Goal: Information Seeking & Learning: Learn about a topic

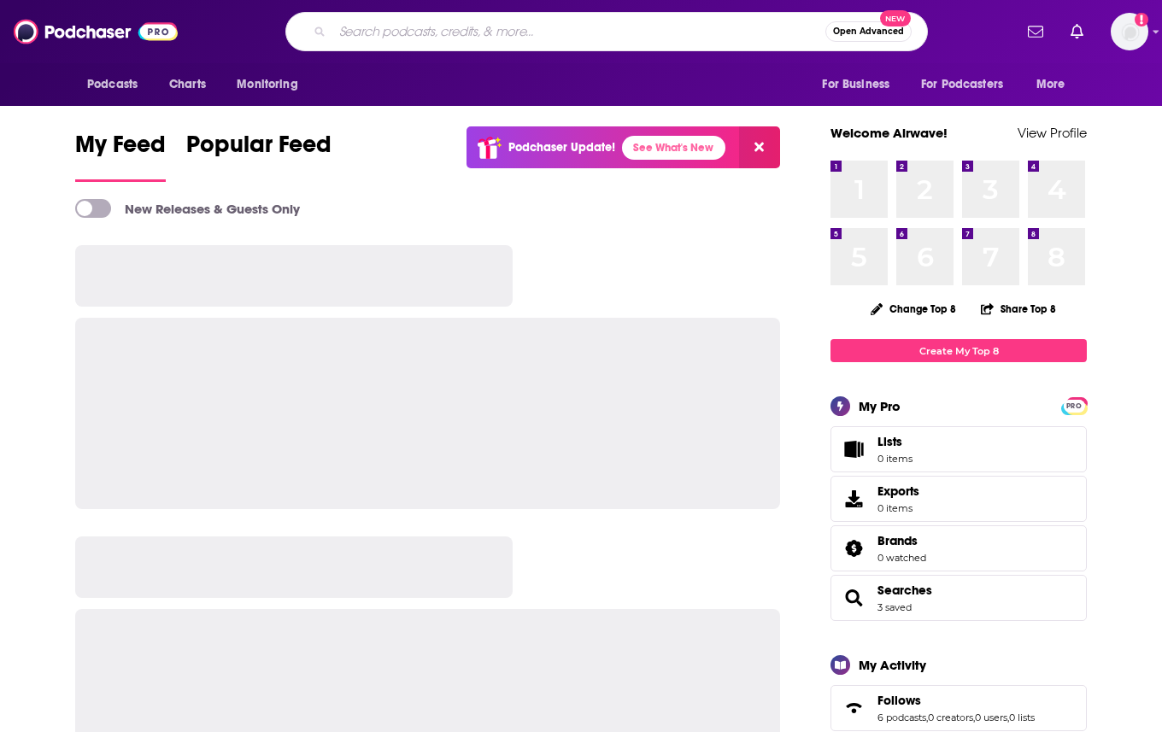
click at [654, 34] on input "Search podcasts, credits, & more..." at bounding box center [578, 31] width 493 height 27
type input "TANGLE"
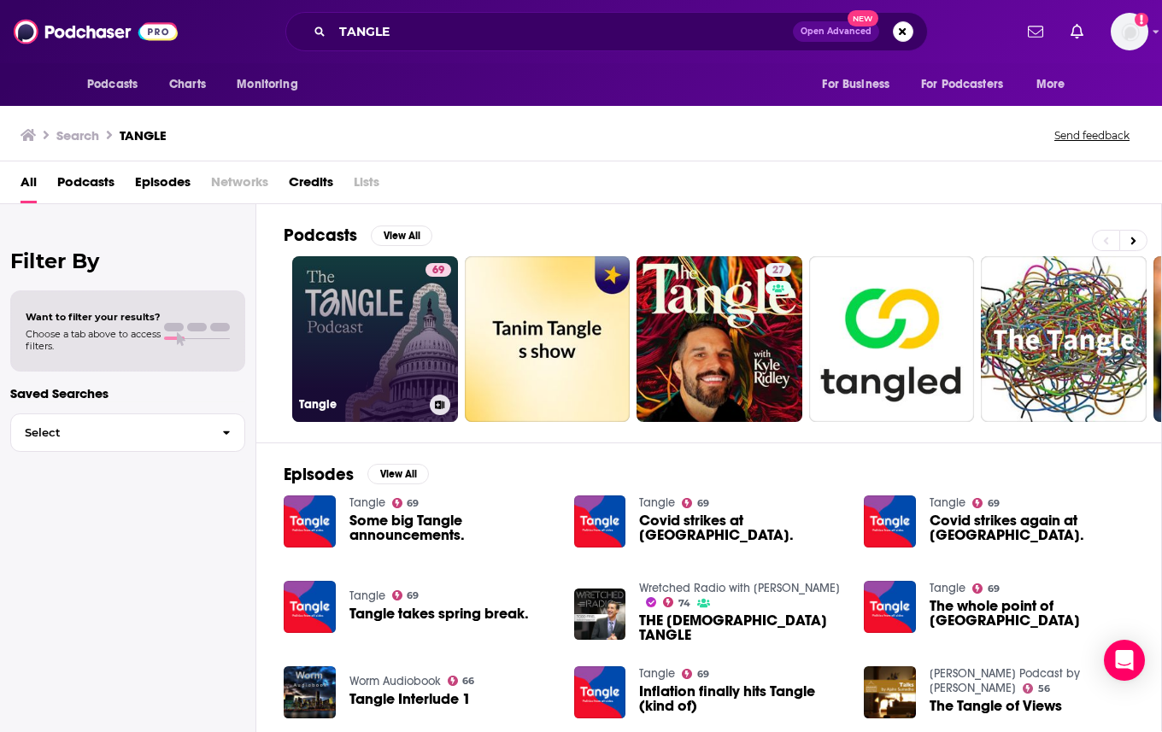
click at [415, 311] on link "69 Tangle" at bounding box center [375, 339] width 166 height 166
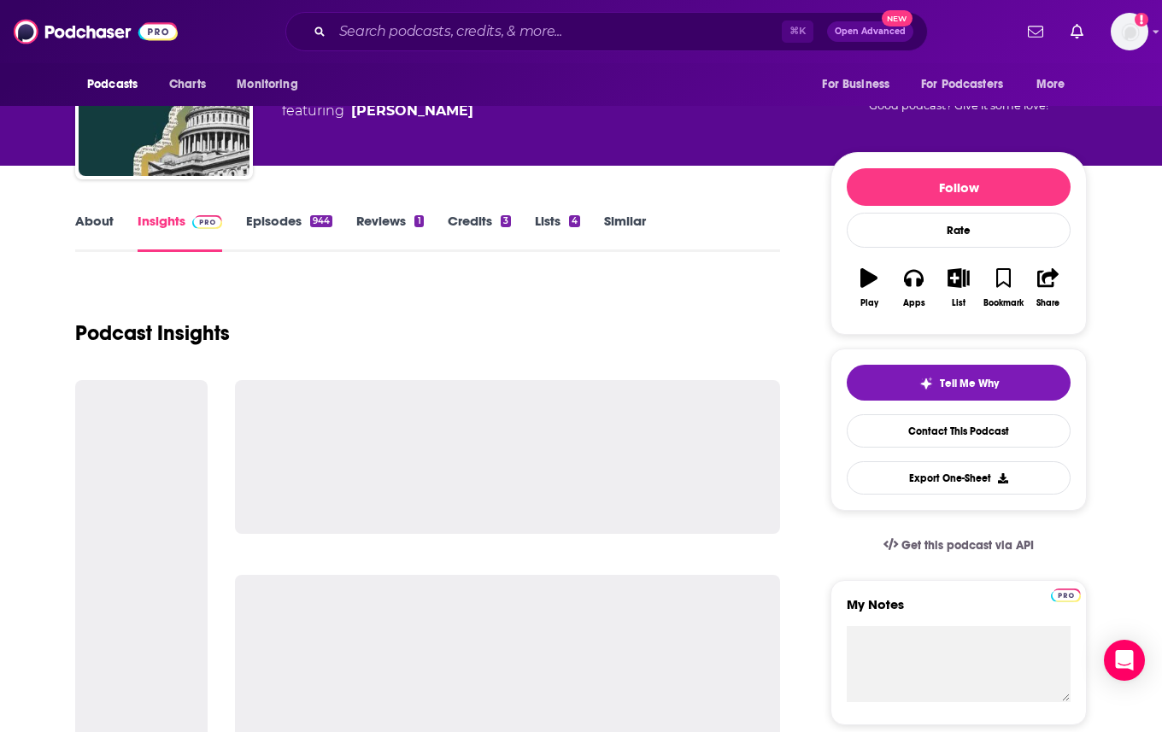
scroll to position [114, 0]
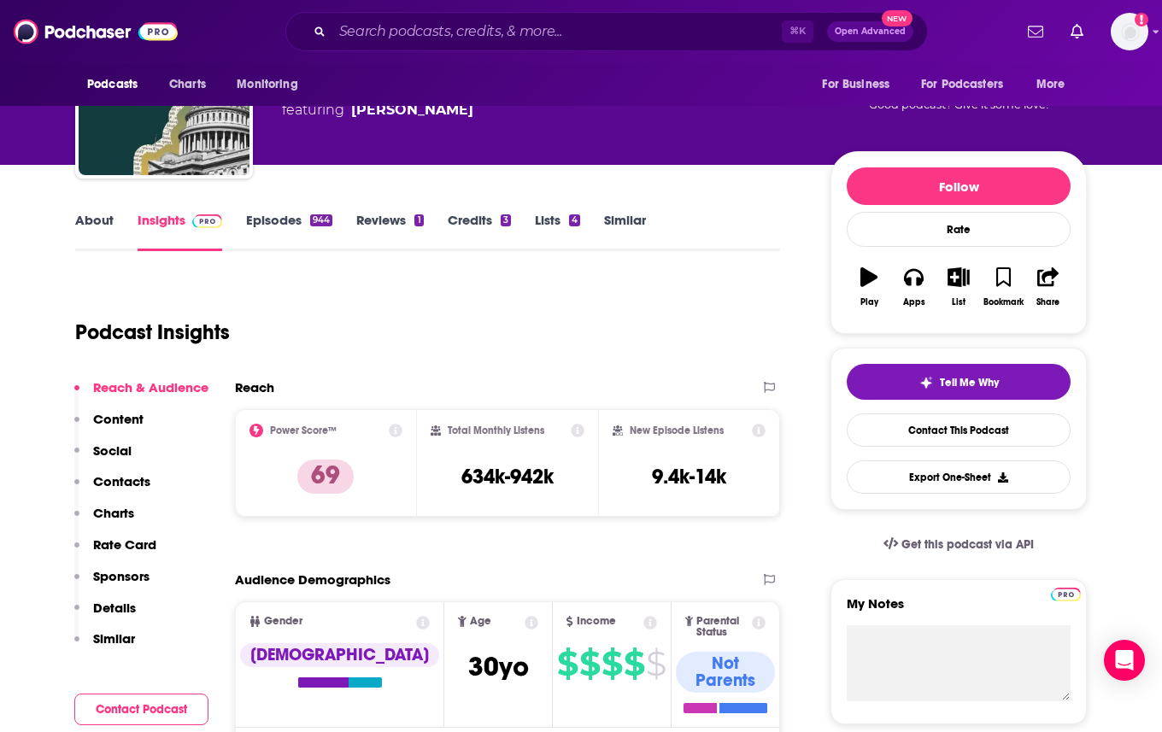
click at [701, 137] on div "[PERSON_NAME] • Acast Tangle 69 A daily News and Politics podcast featuring [PE…" at bounding box center [542, 84] width 521 height 137
click at [531, 32] on input "Search podcasts, credits, & more..." at bounding box center [556, 31] width 449 height 27
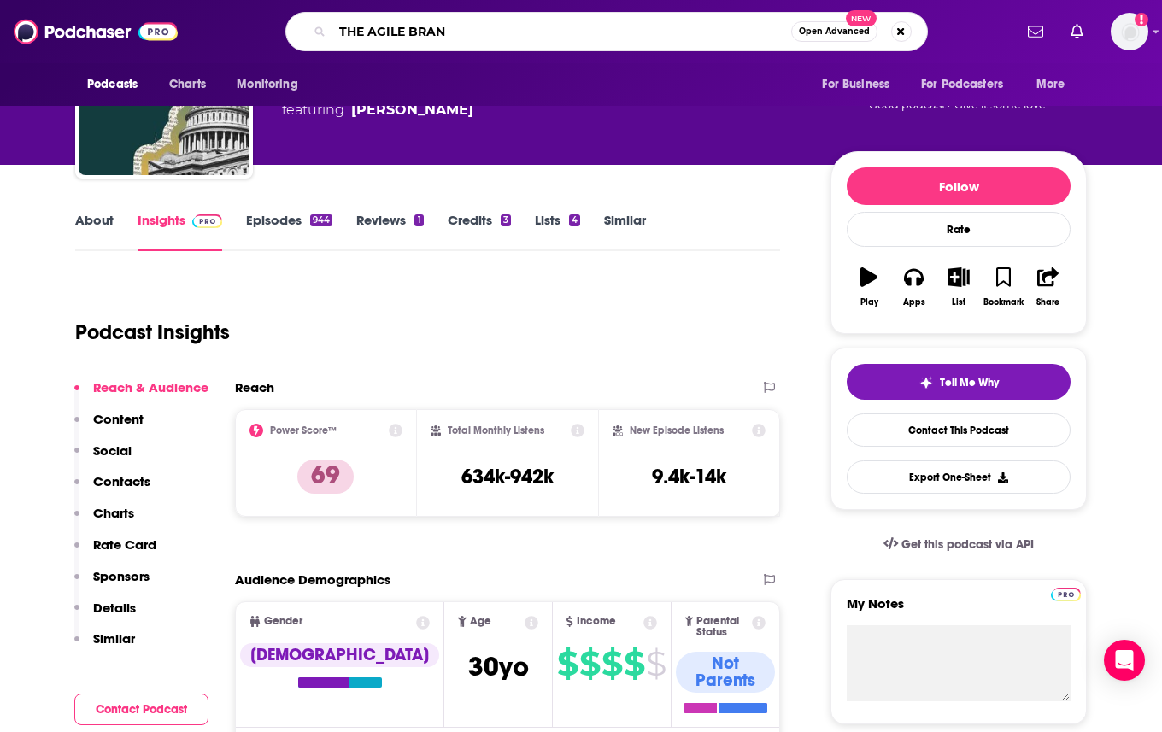
type input "THE AGILE BRAND"
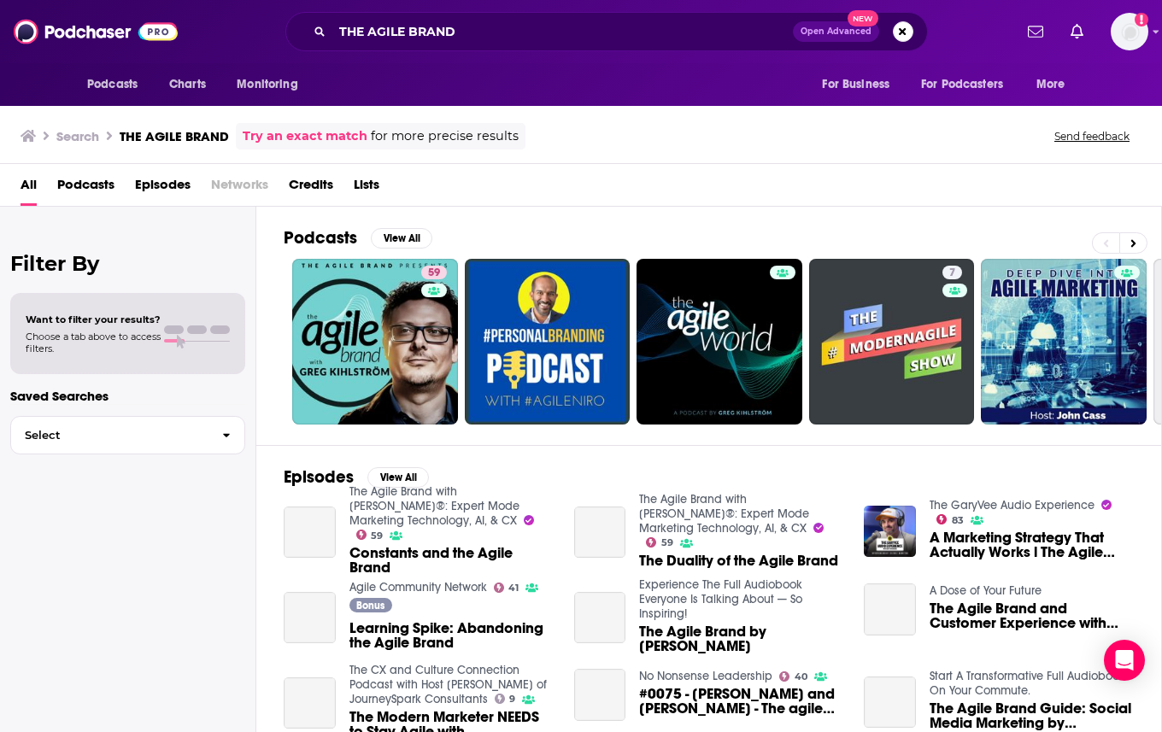
click at [398, 364] on link "59" at bounding box center [375, 342] width 166 height 166
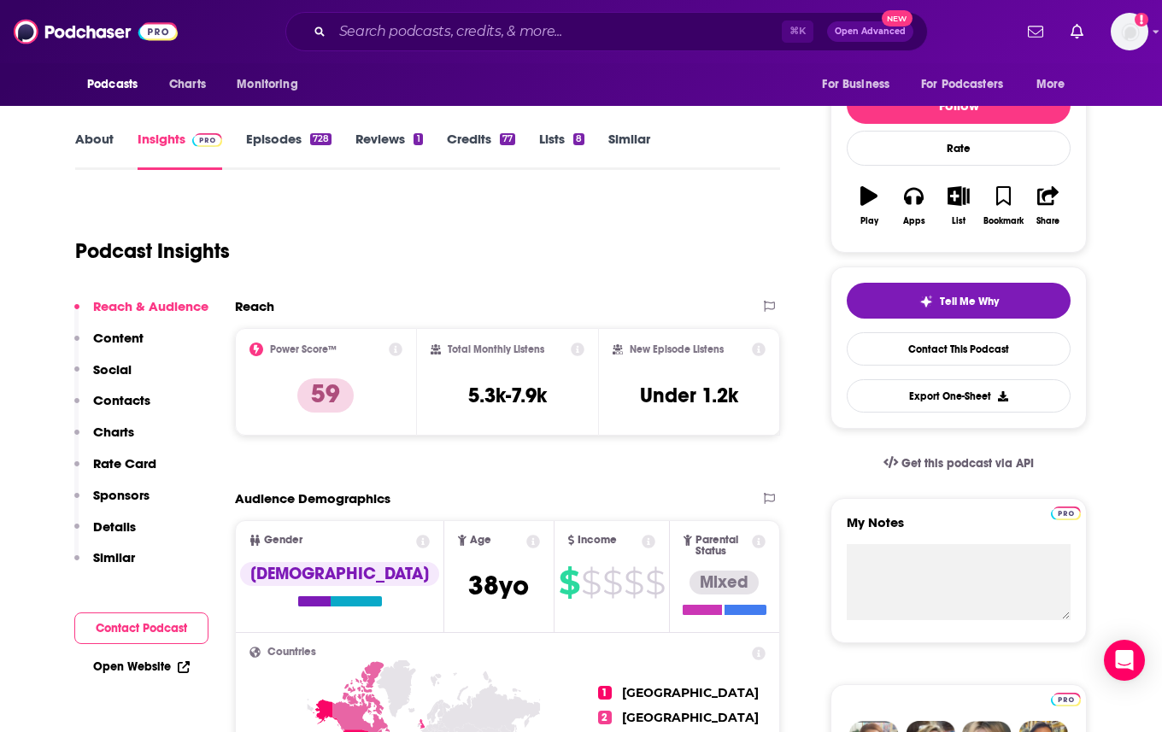
scroll to position [199, 0]
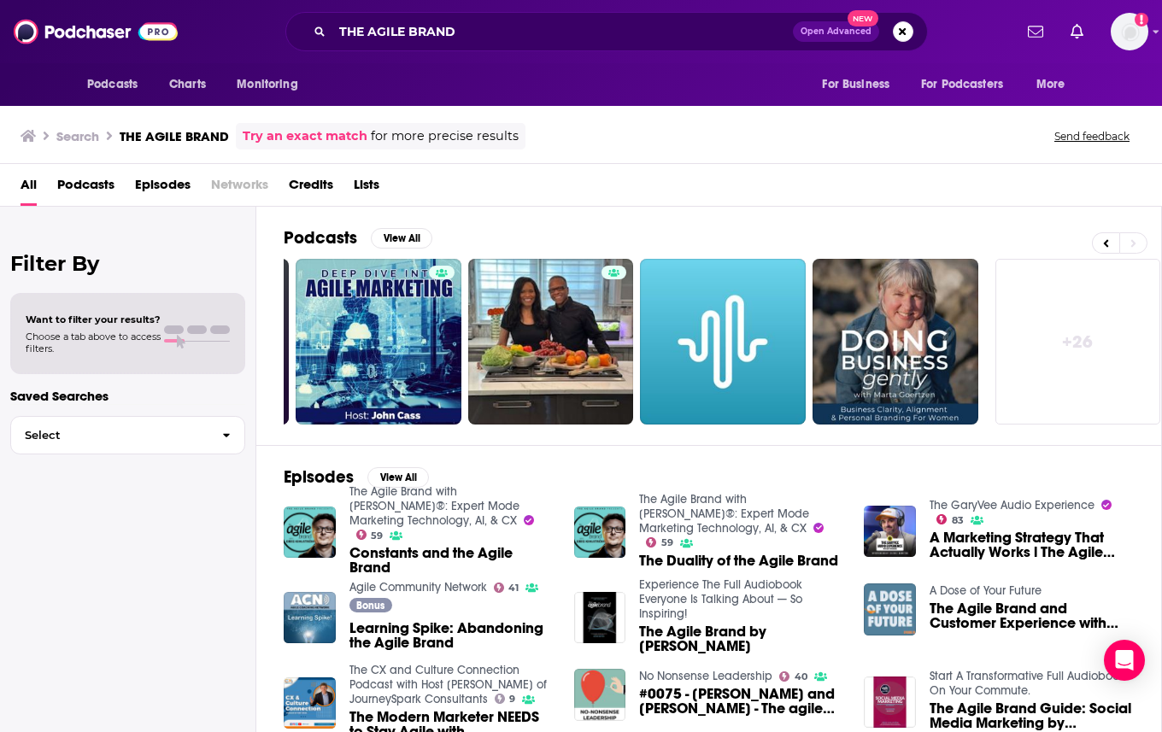
scroll to position [0, 684]
click at [368, 34] on input "THE AGILE BRAND" at bounding box center [562, 31] width 461 height 27
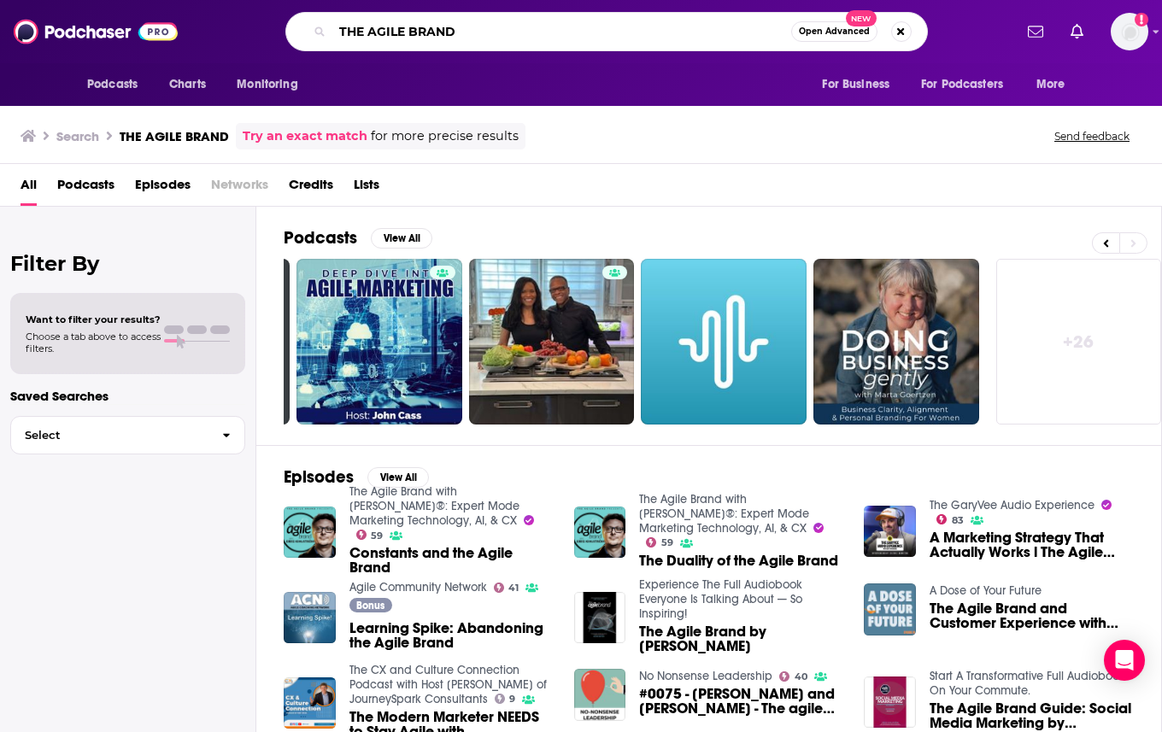
drag, startPoint x: 368, startPoint y: 34, endPoint x: 314, endPoint y: 9, distance: 59.3
click at [314, 9] on div "Podcasts Charts Monitoring THE AGILE BRAND Open Advanced New For Business For P…" at bounding box center [581, 31] width 1162 height 63
type input "AGILE BRAND"
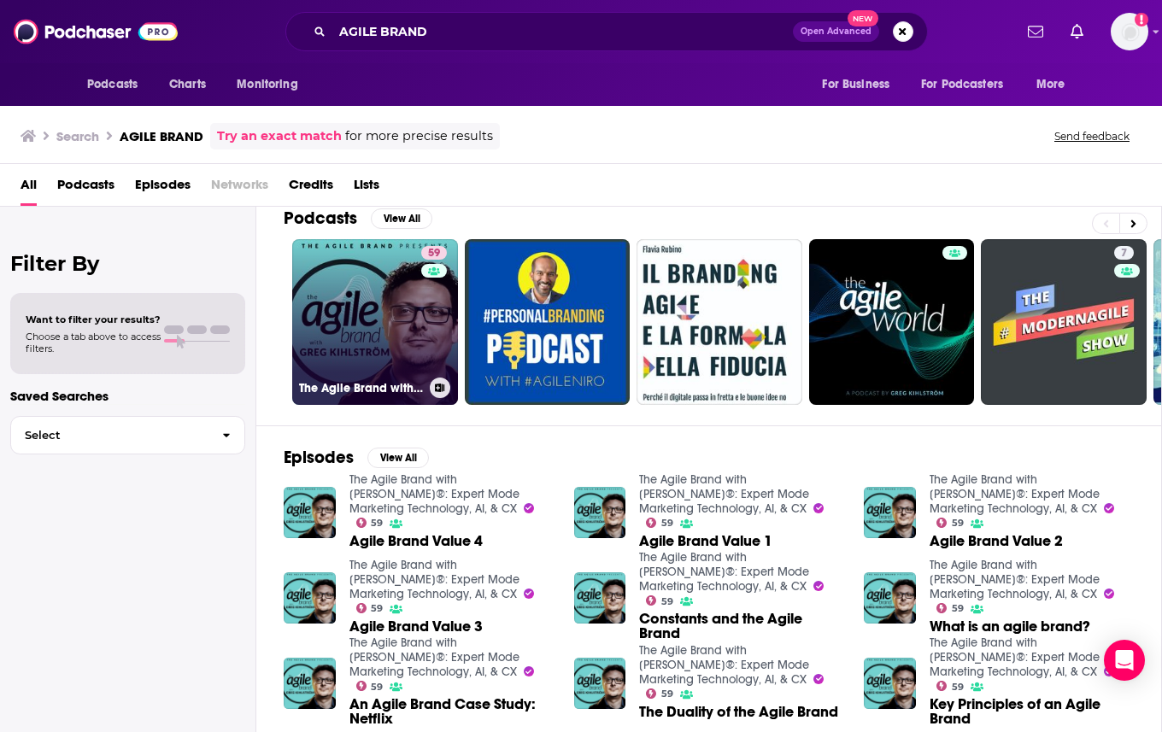
scroll to position [28, 0]
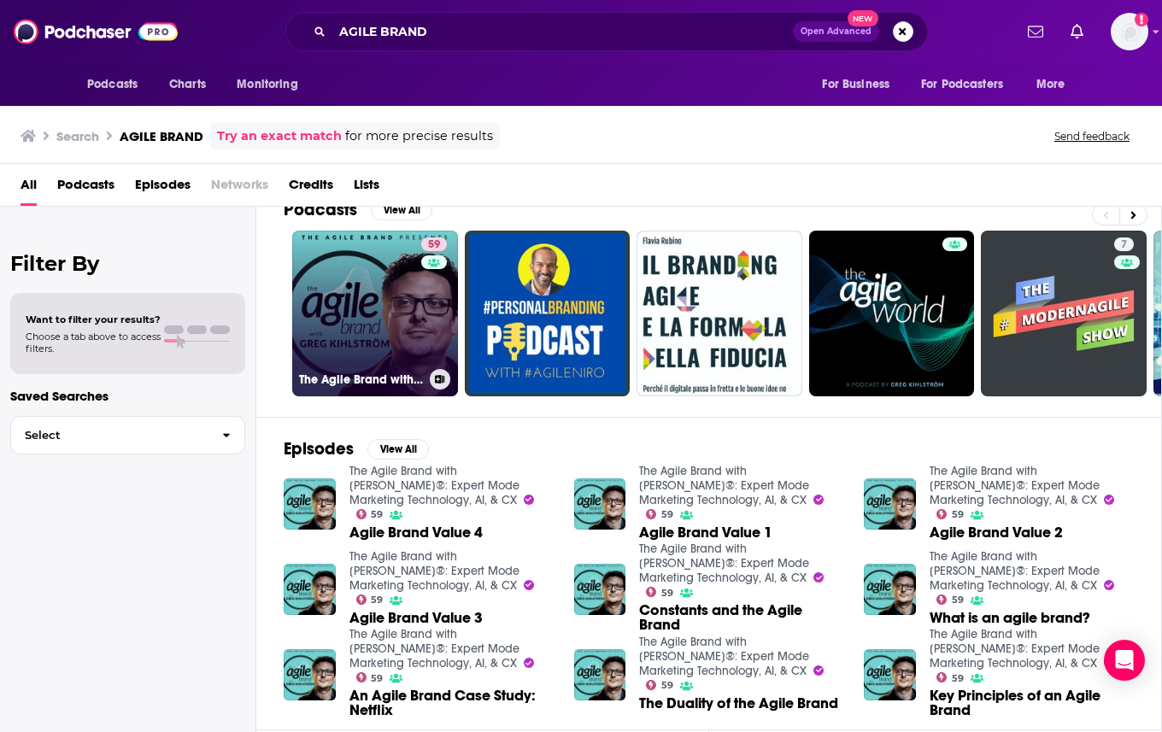
click at [354, 339] on link "59 The Agile Brand with [PERSON_NAME]®: Expert Mode Marketing Technology, AI, &…" at bounding box center [375, 314] width 166 height 166
